Goal: Find contact information

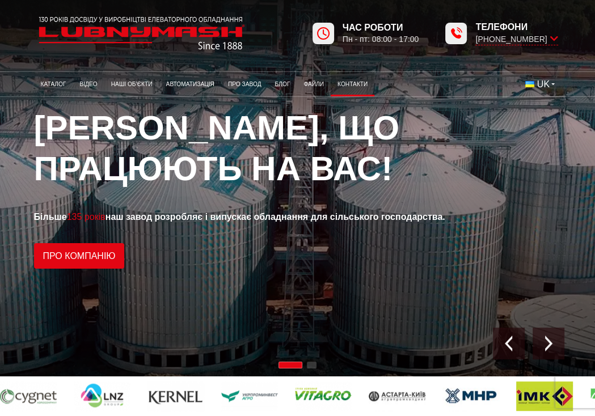
click at [354, 87] on link "Контакти" at bounding box center [353, 84] width 44 height 19
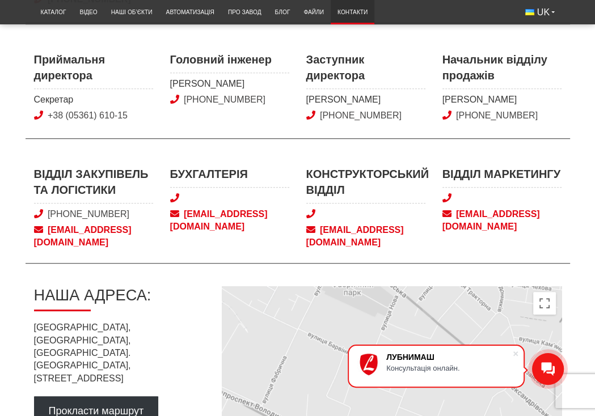
scroll to position [446, 0]
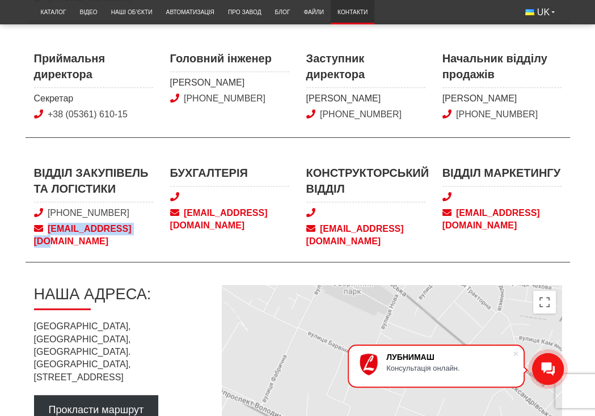
drag, startPoint x: 154, startPoint y: 264, endPoint x: 49, endPoint y: 257, distance: 105.1
click at [49, 257] on div "Відділ закупівель та логістики +38 (050) 580 22 36 snab@lubnymash.com Бухгалтер…" at bounding box center [298, 213] width 544 height 97
copy span "snab@lubnymash.com"
click at [549, 181] on div "Контакти Відділ продажів Відділ продажів +38 (050) 308-41-99 0 (800) 40-50-80 s…" at bounding box center [298, 161] width 544 height 926
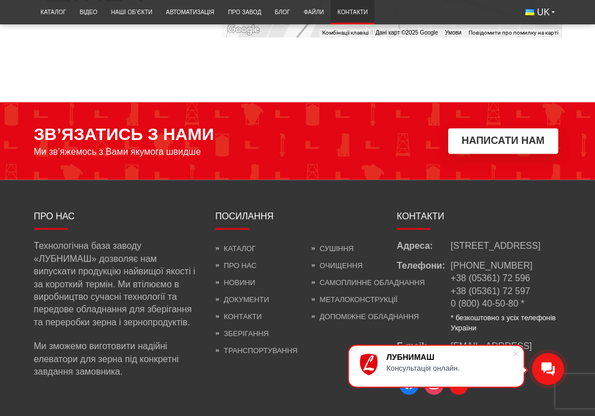
scroll to position [1087, 0]
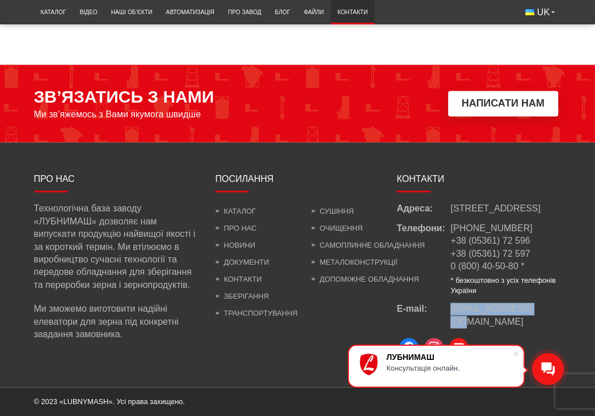
drag, startPoint x: 543, startPoint y: 323, endPoint x: 450, endPoint y: 325, distance: 93.6
click at [450, 325] on div "E-mail: info@lubnymash.com" at bounding box center [478, 316] width 164 height 26
copy div "[EMAIL_ADDRESS][DOMAIN_NAME]"
